Goal: Navigation & Orientation: Find specific page/section

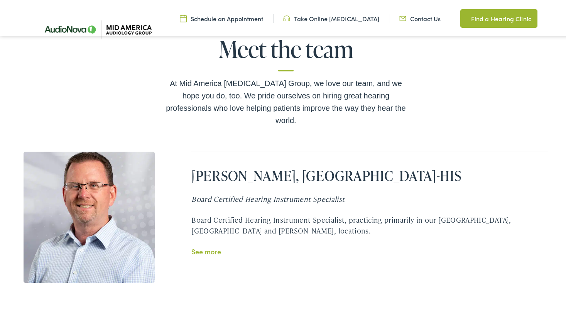
scroll to position [1576, 0]
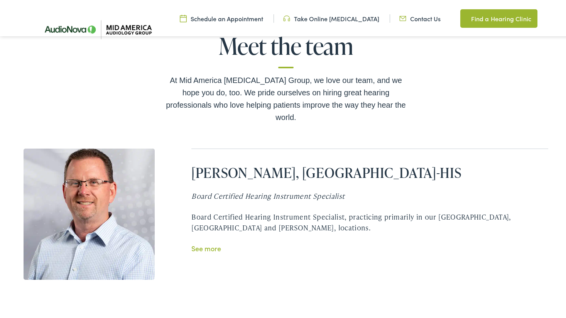
click at [205, 242] on link "See more" at bounding box center [206, 247] width 30 height 10
click at [210, 242] on link "See more" at bounding box center [206, 247] width 30 height 10
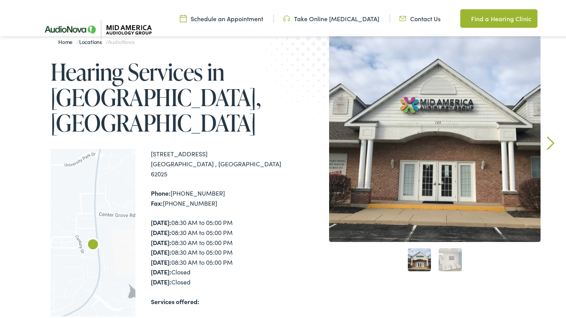
scroll to position [71, 0]
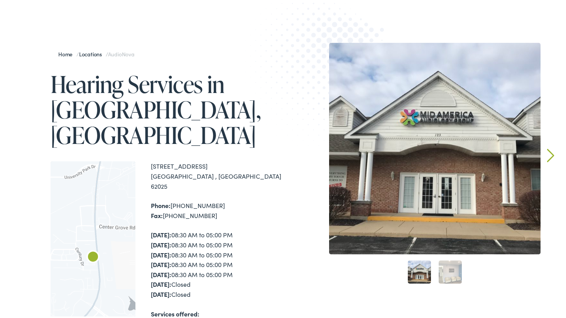
click at [89, 247] on img "AudioNova" at bounding box center [93, 256] width 19 height 19
click at [89, 213] on div at bounding box center [93, 265] width 85 height 211
click at [89, 247] on img "AudioNova" at bounding box center [93, 256] width 19 height 19
